Goal: Transaction & Acquisition: Purchase product/service

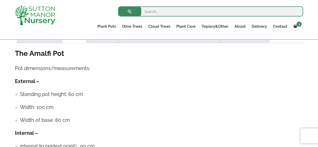
scroll to position [279, 0]
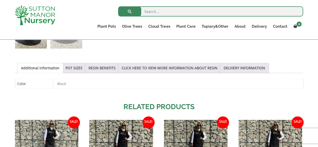
scroll to position [255, 0]
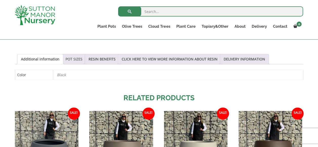
click at [69, 57] on link "POT SIZES" at bounding box center [74, 59] width 17 height 10
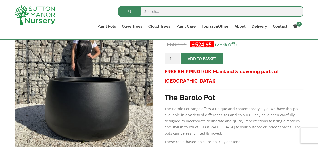
scroll to position [103, 0]
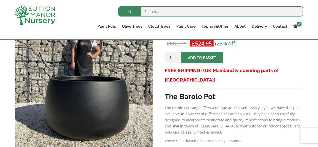
click at [213, 52] on button "Add to basket" at bounding box center [202, 57] width 42 height 11
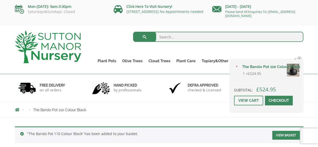
click at [295, 65] on link "The Barolo Pot 110 Colour Black" at bounding box center [269, 67] width 60 height 8
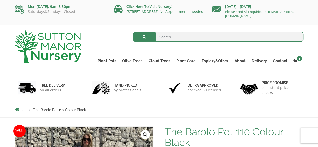
click at [75, 45] on img at bounding box center [48, 46] width 66 height 33
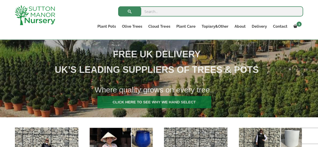
scroll to position [182, 0]
